Goal: Information Seeking & Learning: Check status

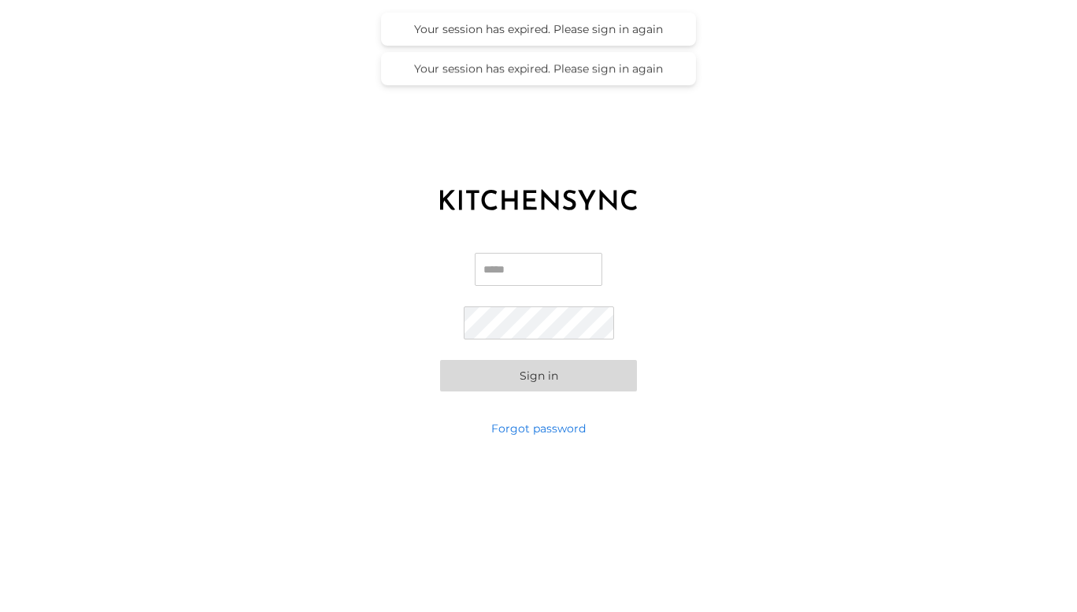
click at [526, 257] on input "Email" at bounding box center [539, 269] width 128 height 33
type input "**********"
click at [537, 369] on button "Sign in" at bounding box center [538, 376] width 197 height 32
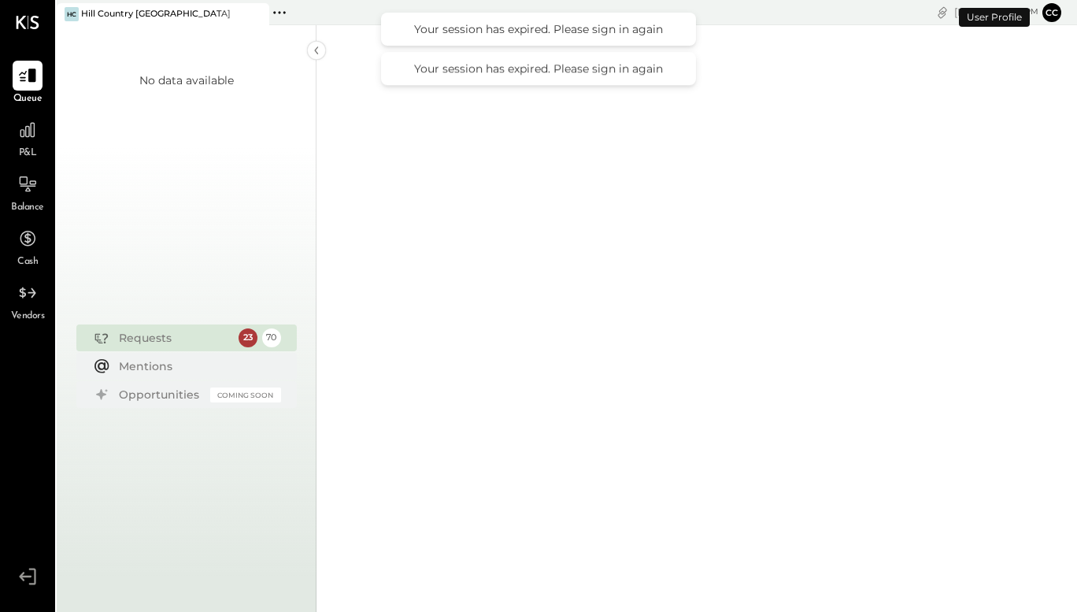
click at [20, 147] on span "P&L" at bounding box center [28, 153] width 18 height 14
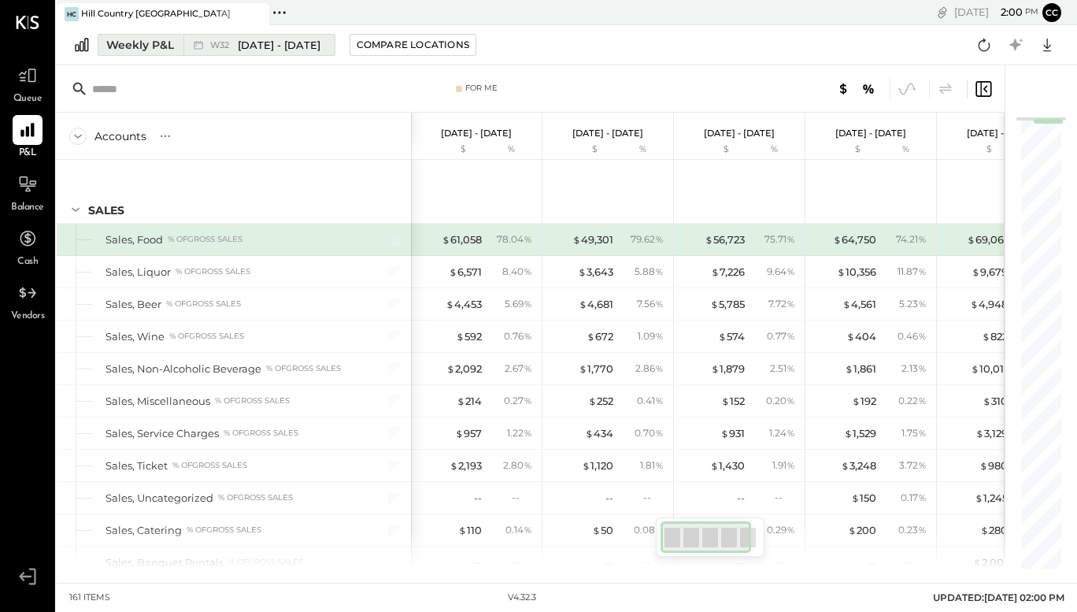
click at [274, 47] on span "[DATE] - [DATE]" at bounding box center [279, 45] width 83 height 15
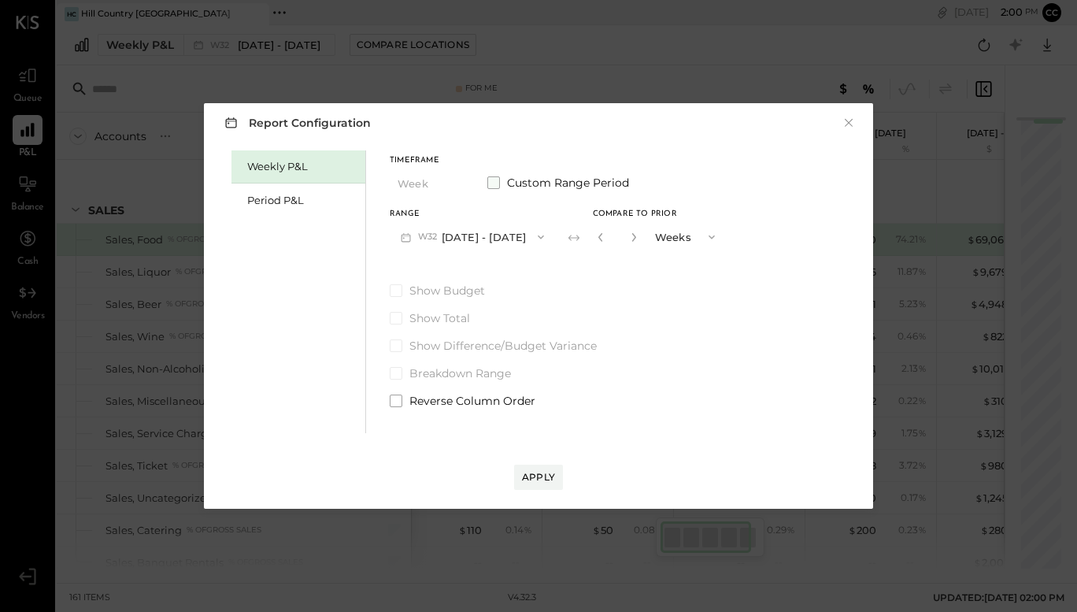
click at [493, 182] on span at bounding box center [493, 182] width 13 height 13
click at [443, 242] on button "[DATE]" at bounding box center [437, 236] width 94 height 29
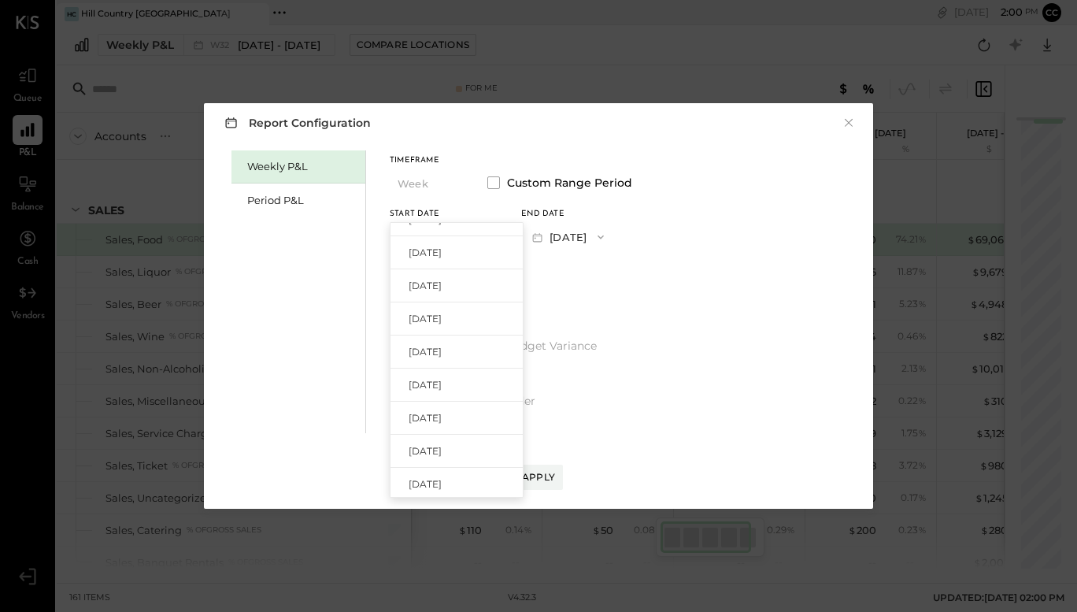
scroll to position [817, 0]
click at [473, 491] on div "[DATE]" at bounding box center [457, 480] width 132 height 33
click at [615, 234] on button "[DATE]" at bounding box center [568, 236] width 94 height 29
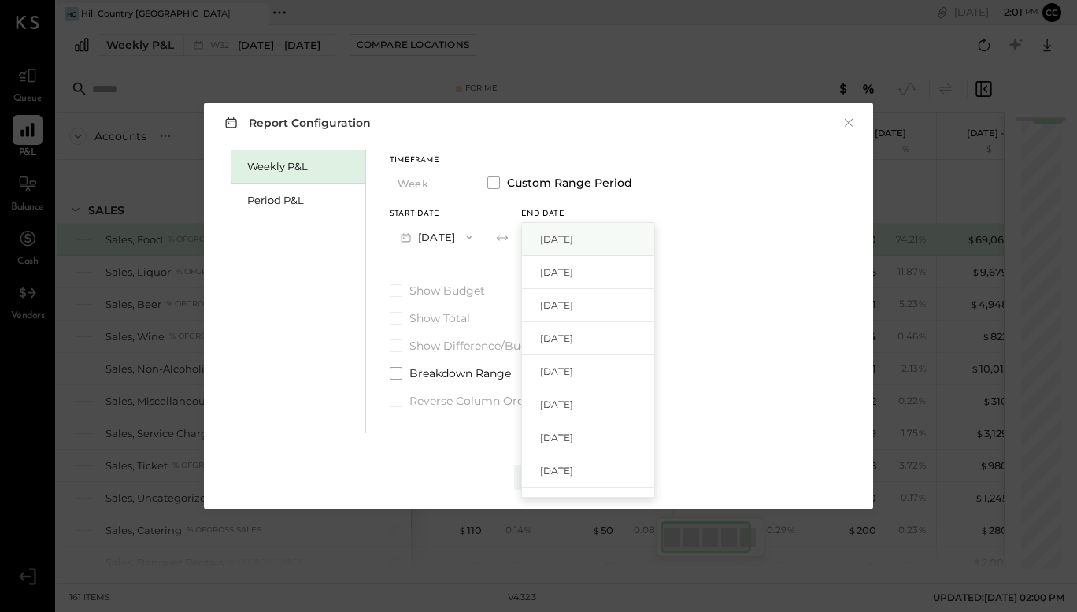
click at [651, 242] on div "[DATE]" at bounding box center [588, 239] width 132 height 33
click at [532, 488] on button "Apply" at bounding box center [538, 477] width 49 height 25
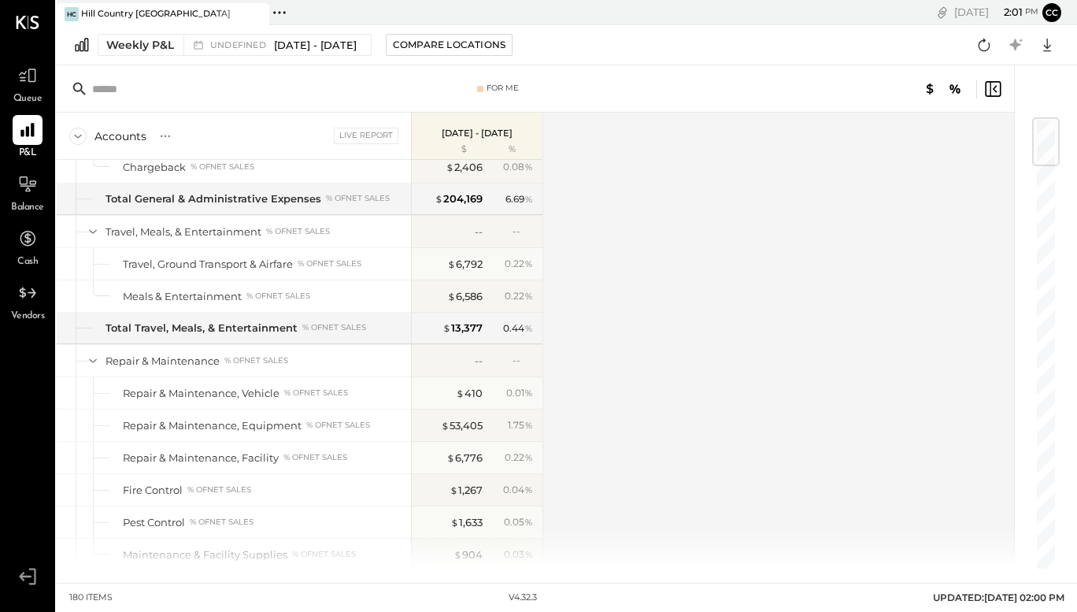
scroll to position [4758, 0]
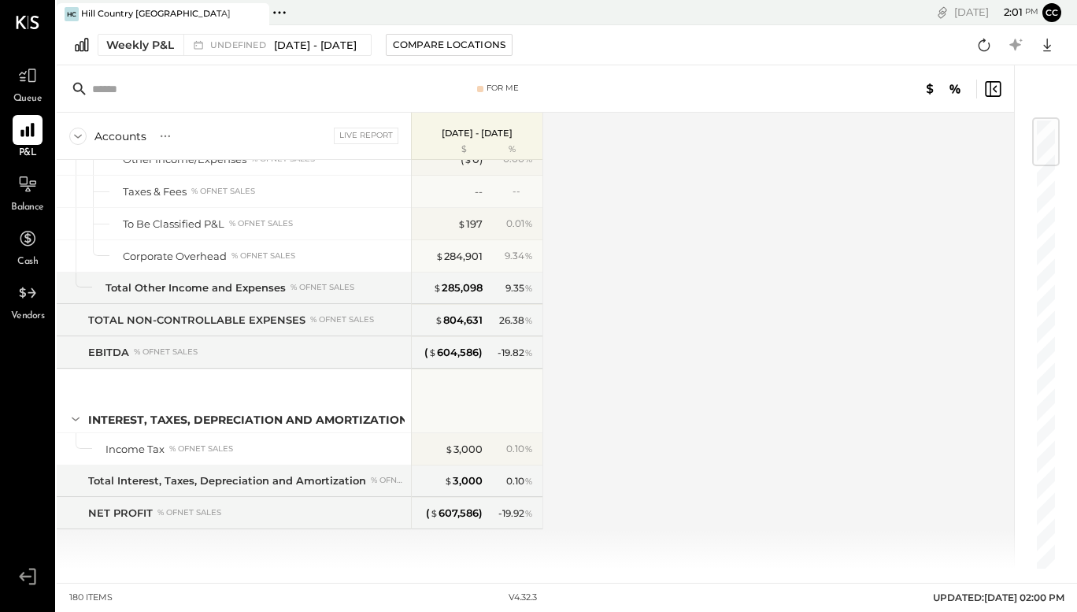
click at [462, 549] on div "SALES Sales, Food % of GROSS SALES Sales, Liquor % of GROSS SALES Sales, Beer %…" at bounding box center [300, 364] width 487 height 409
click at [635, 224] on div "Accounts S % GL Live Report [DATE] - [DATE] $ % SALES Sales, Food % of GROSS SA…" at bounding box center [537, 341] width 960 height 456
click at [679, 63] on div "Weekly P&L undefined [DATE] - [DATE] Compare Locations Google Sheets Excel" at bounding box center [567, 45] width 1021 height 40
